Goal: Find specific page/section: Find specific page/section

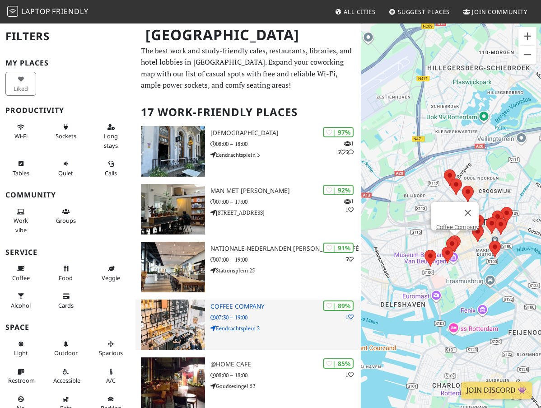
scroll to position [45, 0]
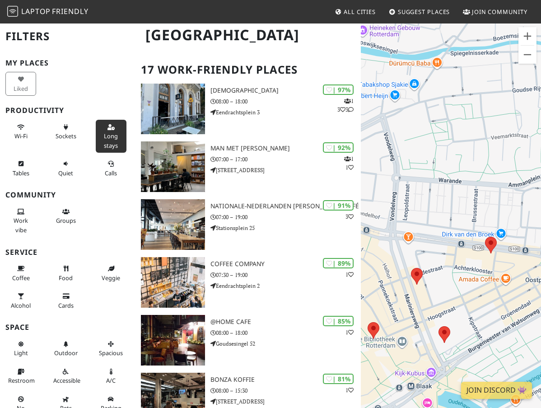
click at [96, 140] on button "Long stays" at bounding box center [111, 136] width 31 height 33
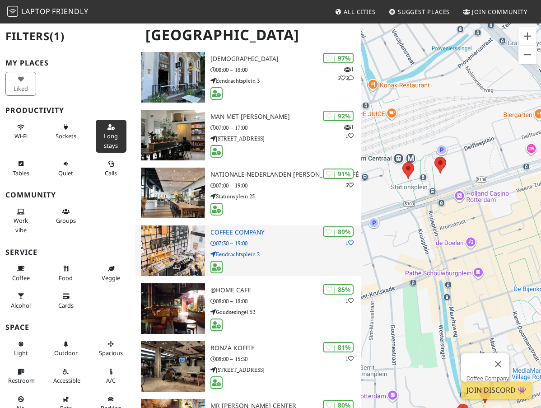
scroll to position [90, 0]
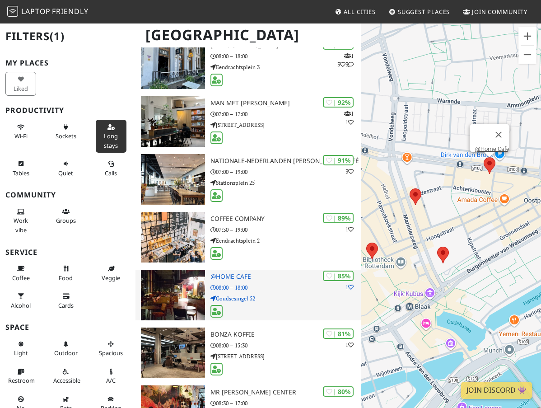
click at [276, 284] on p "08:00 – 18:00" at bounding box center [286, 287] width 150 height 9
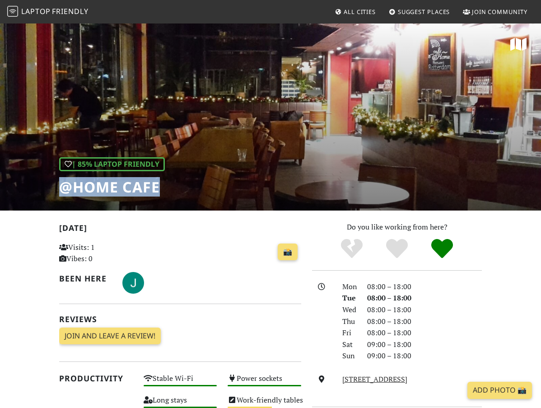
drag, startPoint x: 19, startPoint y: 188, endPoint x: 94, endPoint y: 179, distance: 75.6
click at [122, 177] on div "| 85% Laptop Friendly @Home Cafe" at bounding box center [112, 176] width 106 height 39
